Goal: Information Seeking & Learning: Learn about a topic

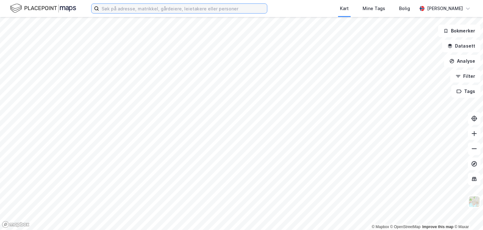
click at [110, 8] on input at bounding box center [183, 8] width 168 height 9
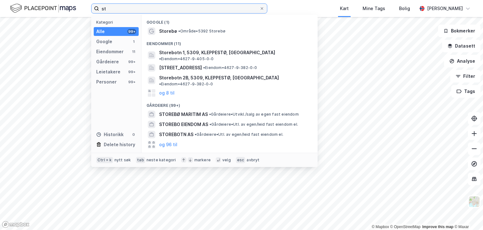
type input "s"
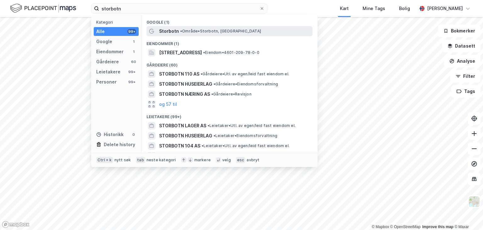
click at [180, 29] on span "•" at bounding box center [181, 31] width 2 height 5
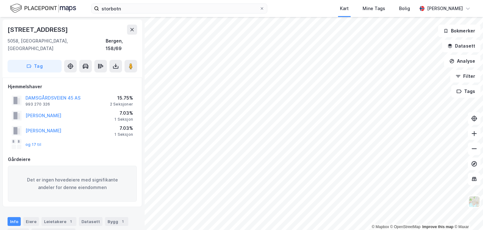
scroll to position [1, 0]
click at [0, 0] on button "DAMSGÅRDSVEIEN 45 AS" at bounding box center [0, 0] width 0 height 0
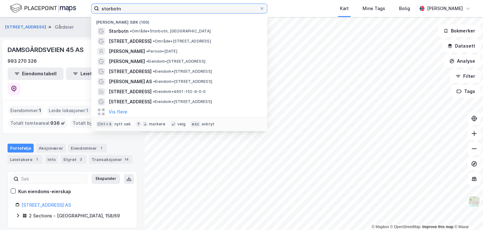
click at [129, 8] on input "storbotn" at bounding box center [179, 8] width 160 height 9
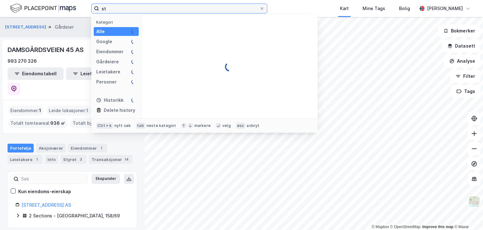
type input "s"
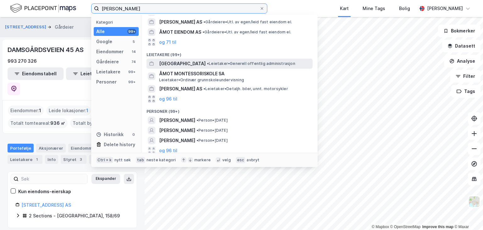
scroll to position [145, 0]
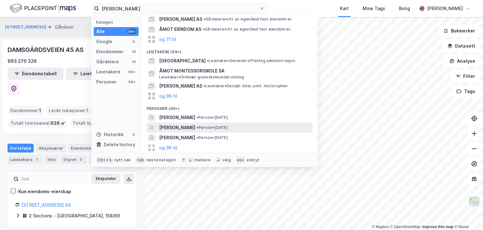
click at [175, 125] on span "[PERSON_NAME]" at bounding box center [177, 128] width 36 height 8
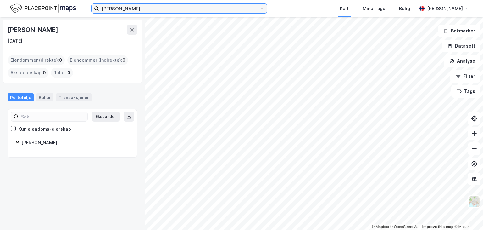
click at [141, 7] on input "[PERSON_NAME]" at bounding box center [179, 8] width 160 height 9
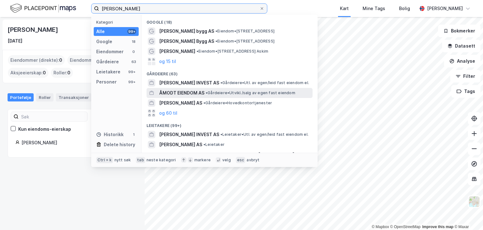
type input "[PERSON_NAME]"
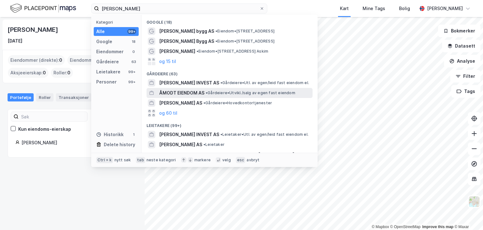
click at [193, 90] on span "ÅMODT EIENDOM AS" at bounding box center [181, 93] width 45 height 8
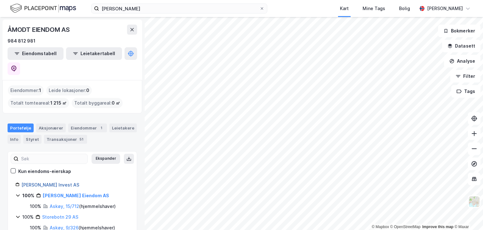
click at [36, 182] on link "[PERSON_NAME] Invest AS" at bounding box center [50, 184] width 58 height 5
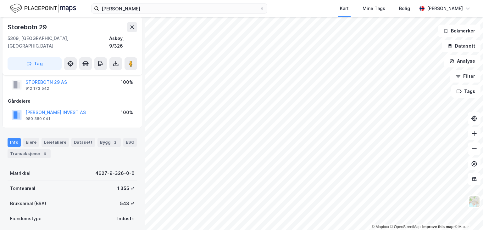
scroll to position [63, 0]
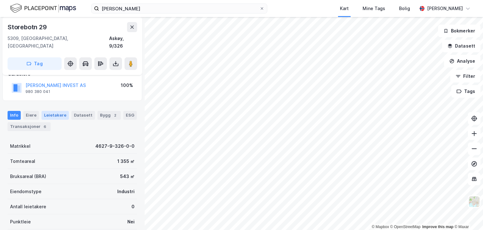
click at [55, 111] on div "Leietakere" at bounding box center [55, 115] width 27 height 9
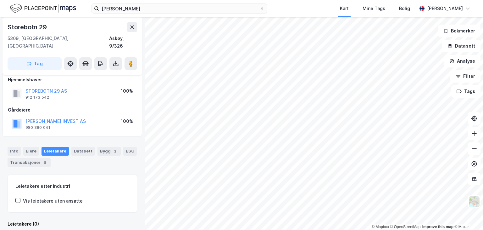
scroll to position [63, 0]
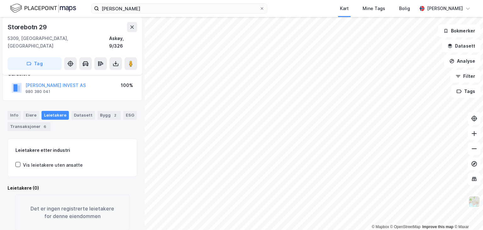
click at [97, 111] on div "Bygg 2" at bounding box center [108, 115] width 23 height 9
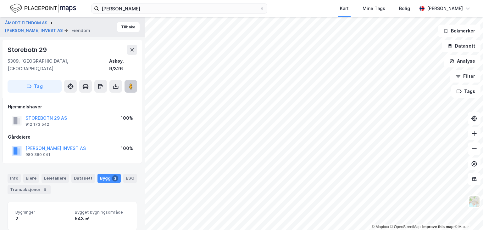
click at [135, 80] on button at bounding box center [131, 86] width 13 height 13
click at [73, 103] on div "Hjemmelshaver" at bounding box center [72, 107] width 129 height 8
click at [133, 83] on icon at bounding box center [131, 86] width 6 height 6
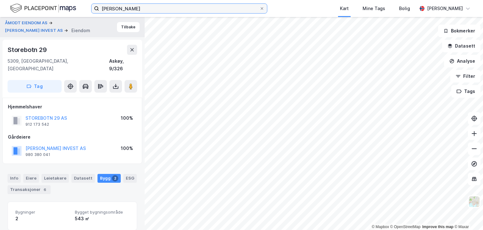
click at [104, 5] on input "[PERSON_NAME]" at bounding box center [179, 8] width 160 height 9
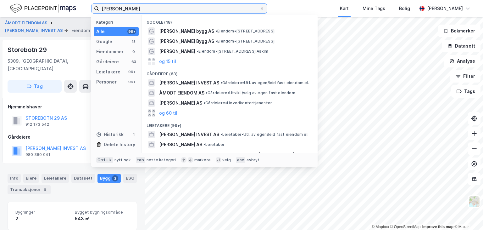
drag, startPoint x: 131, startPoint y: 8, endPoint x: 95, endPoint y: 12, distance: 36.1
click at [95, 12] on label "[PERSON_NAME]" at bounding box center [179, 8] width 176 height 10
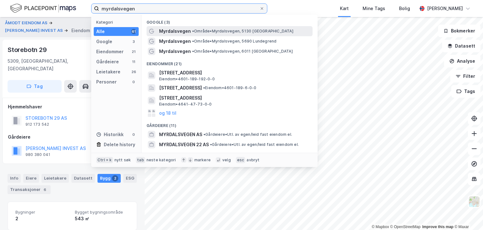
type input "myrdalsvegen"
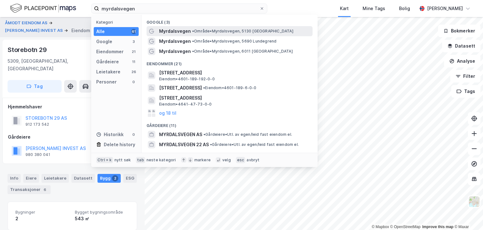
click at [182, 31] on span "Myrdalsvegen" at bounding box center [175, 31] width 32 height 8
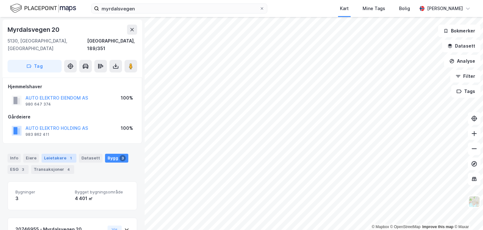
click at [57, 153] on div "Leietakere 1" at bounding box center [59, 157] width 35 height 9
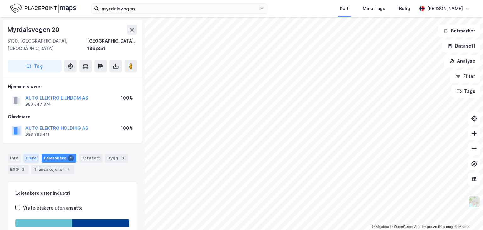
click at [27, 153] on div "Eiere" at bounding box center [31, 157] width 16 height 9
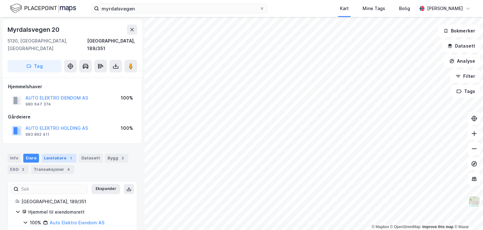
click at [63, 153] on div "Leietakere 1" at bounding box center [59, 157] width 35 height 9
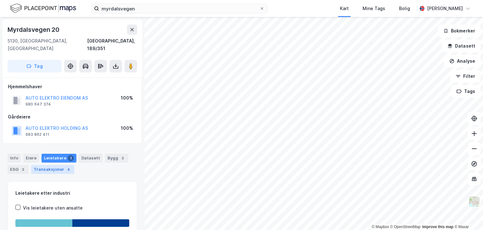
click at [43, 165] on div "Transaksjoner 4" at bounding box center [52, 169] width 43 height 9
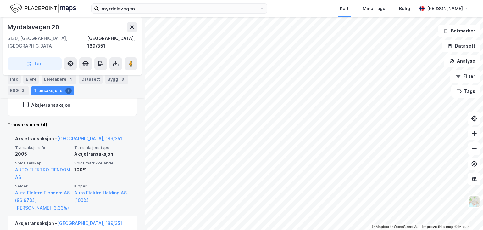
scroll to position [157, 0]
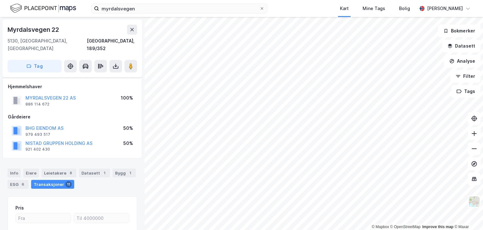
scroll to position [76, 0]
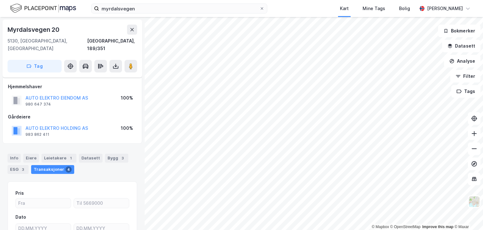
scroll to position [61, 0]
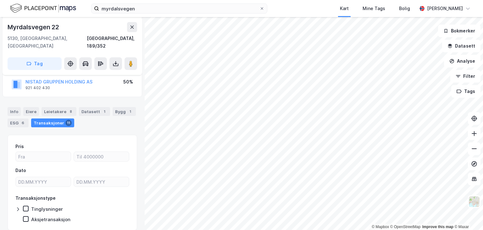
scroll to position [61, 0]
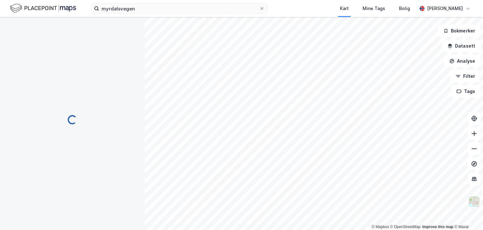
scroll to position [61, 0]
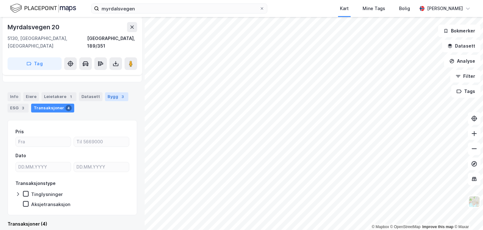
click at [105, 92] on div "Bygg 3" at bounding box center [116, 96] width 23 height 9
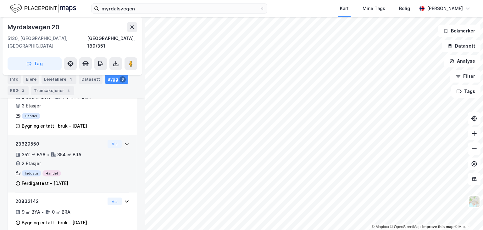
scroll to position [147, 0]
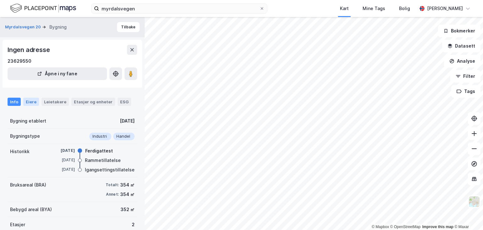
click at [25, 101] on div "Eiere" at bounding box center [31, 101] width 16 height 8
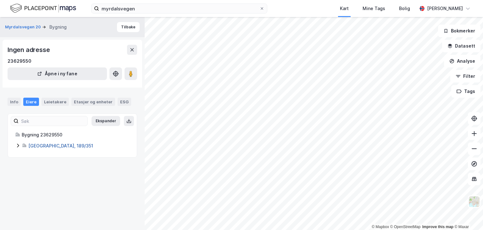
click at [53, 144] on link "[GEOGRAPHIC_DATA], 189/351" at bounding box center [60, 145] width 65 height 5
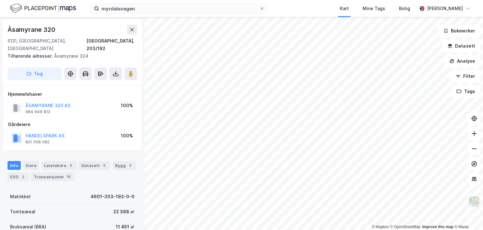
scroll to position [2, 0]
